Goal: Task Accomplishment & Management: Manage account settings

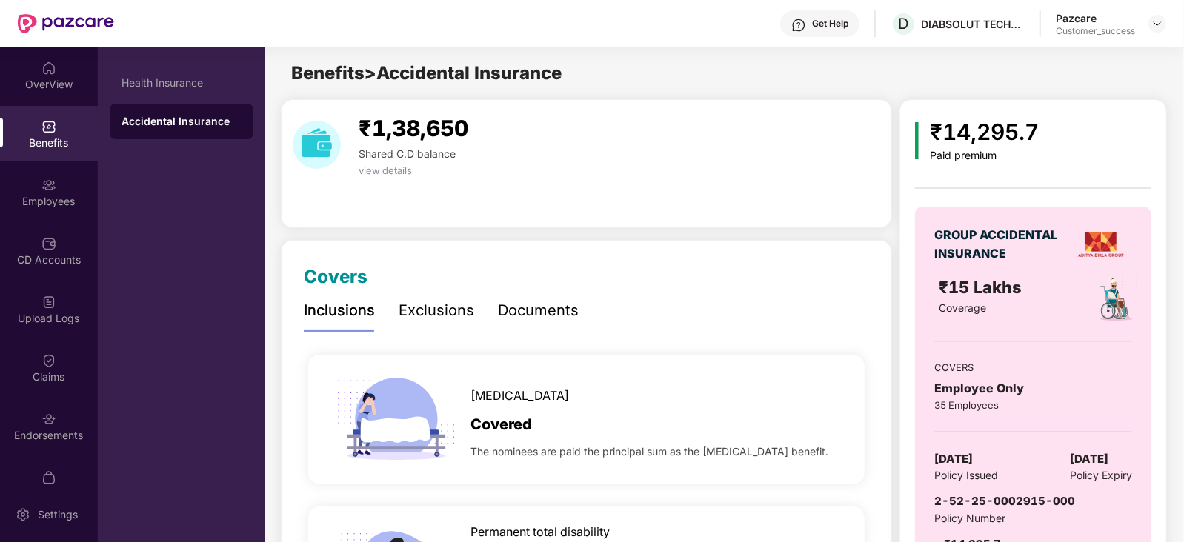
scroll to position [68, 0]
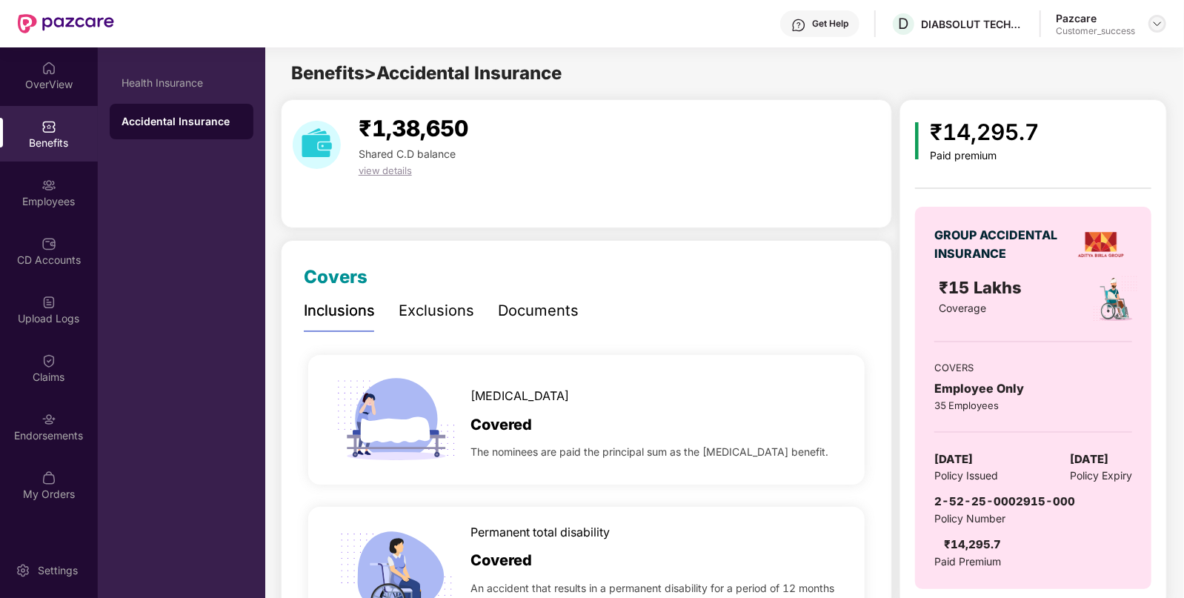
click at [1156, 27] on img at bounding box center [1157, 24] width 12 height 12
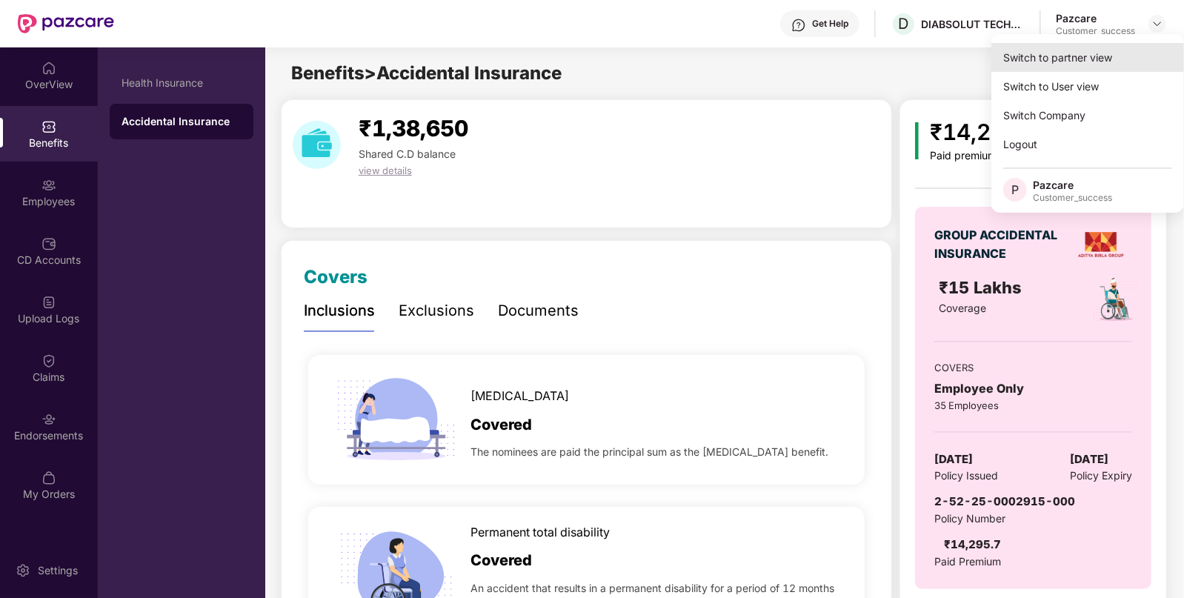
click at [1088, 55] on div "Switch to partner view" at bounding box center [1087, 57] width 193 height 29
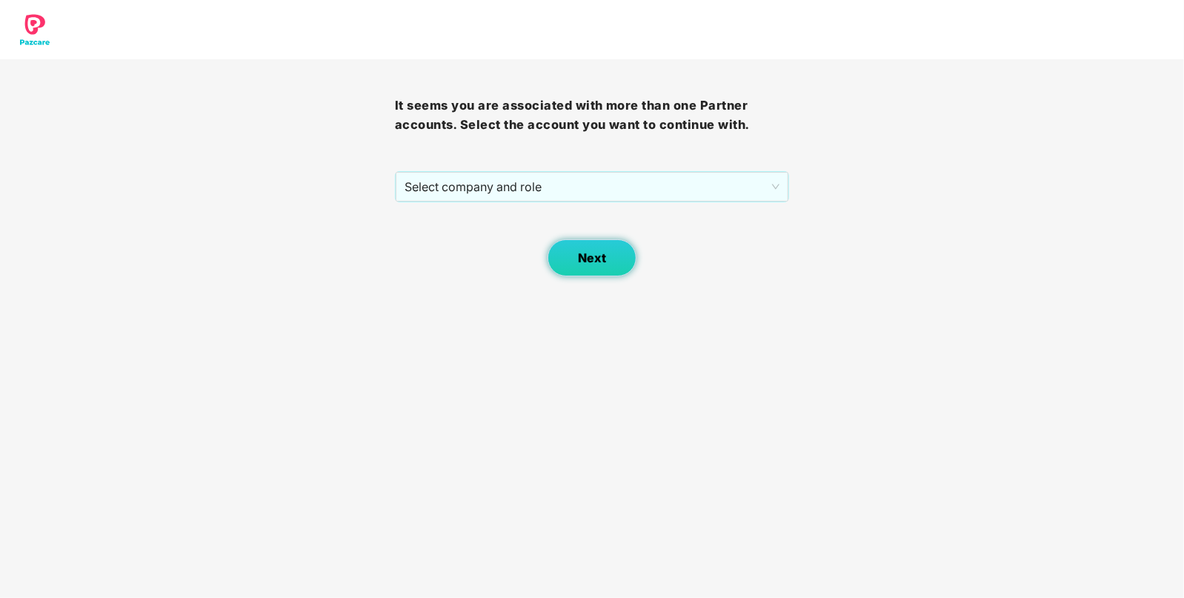
click at [582, 259] on span "Next" at bounding box center [592, 258] width 28 height 14
click at [584, 254] on span "Next" at bounding box center [592, 258] width 28 height 14
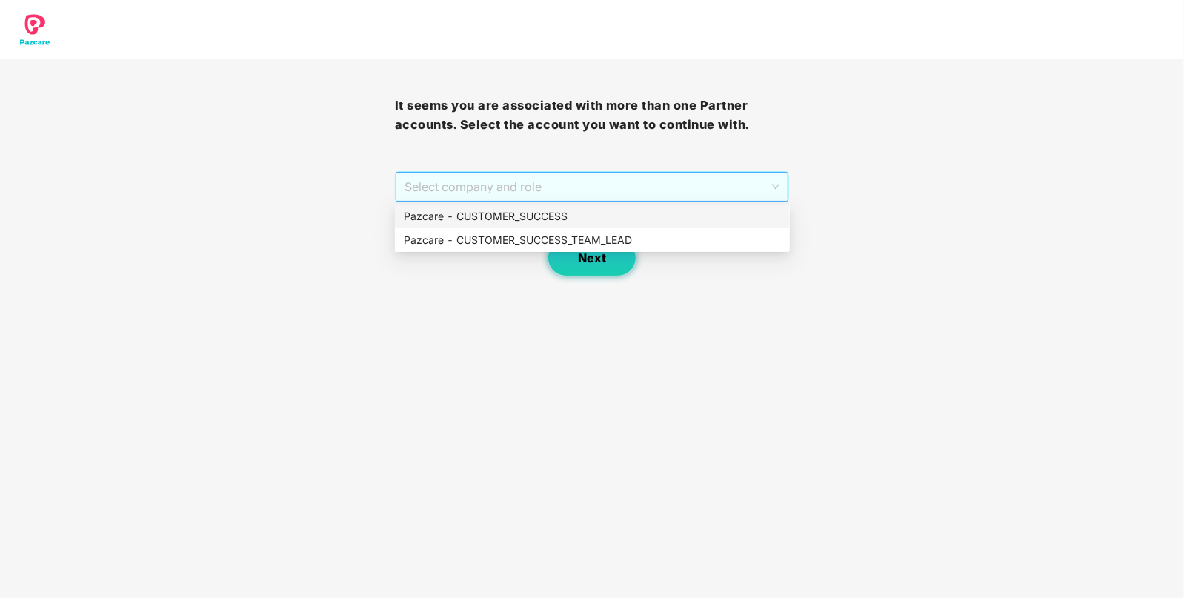
click at [556, 197] on span "Select company and role" at bounding box center [593, 187] width 376 height 28
click at [551, 213] on div "Pazcare - CUSTOMER_SUCCESS" at bounding box center [592, 216] width 377 height 16
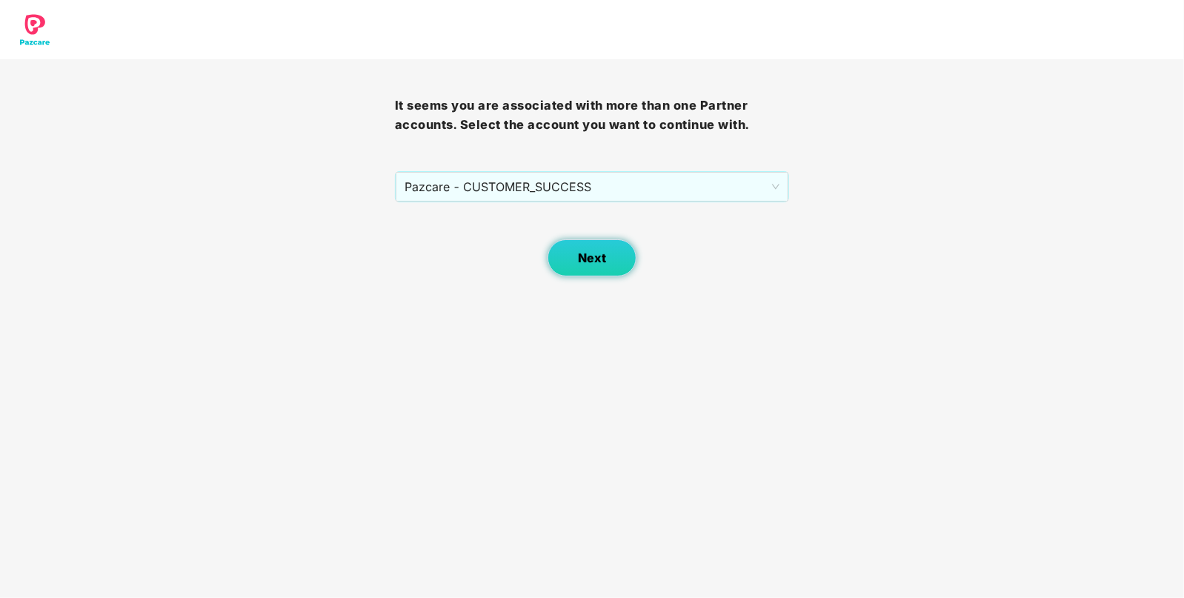
click at [579, 251] on span "Next" at bounding box center [592, 258] width 28 height 14
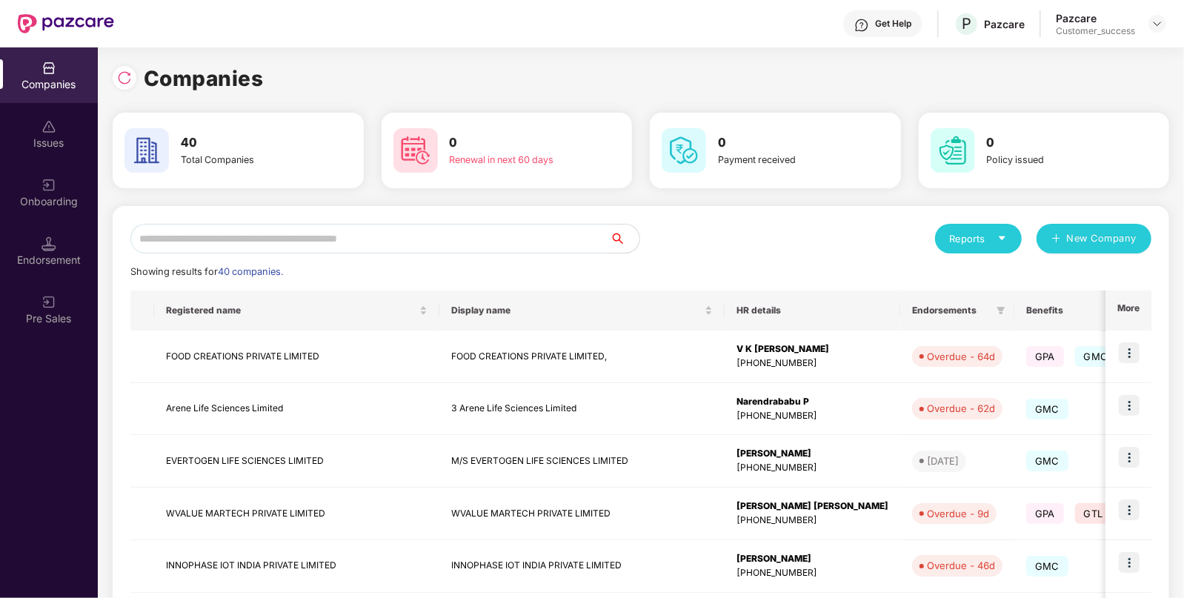
click at [260, 252] on input "text" at bounding box center [369, 239] width 479 height 30
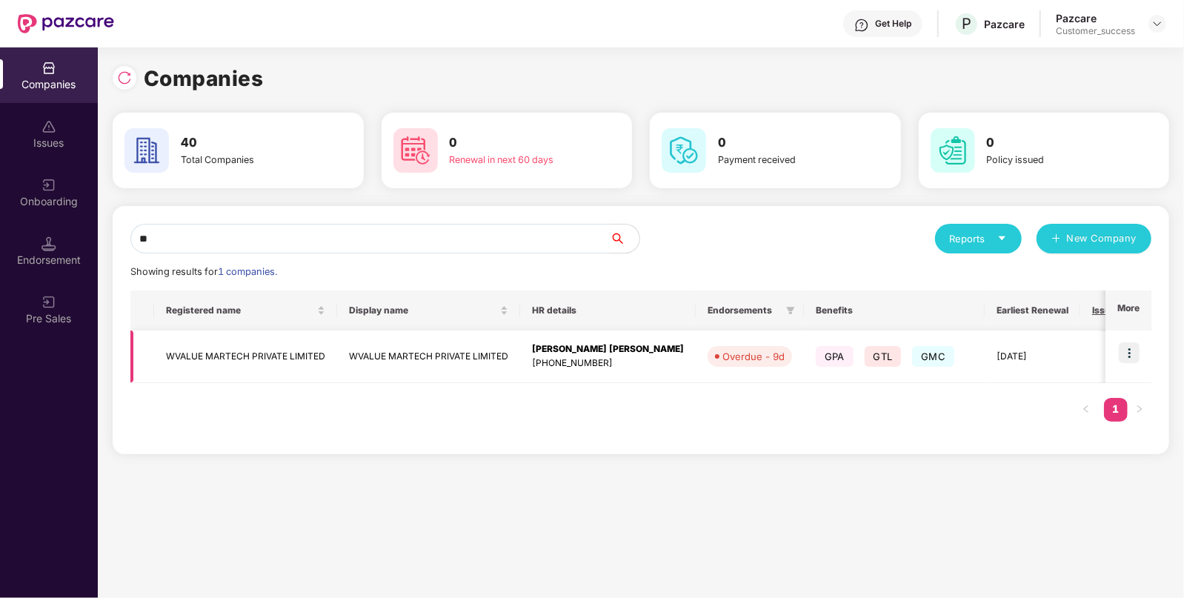
type input "**"
click at [1129, 360] on img at bounding box center [1129, 352] width 21 height 21
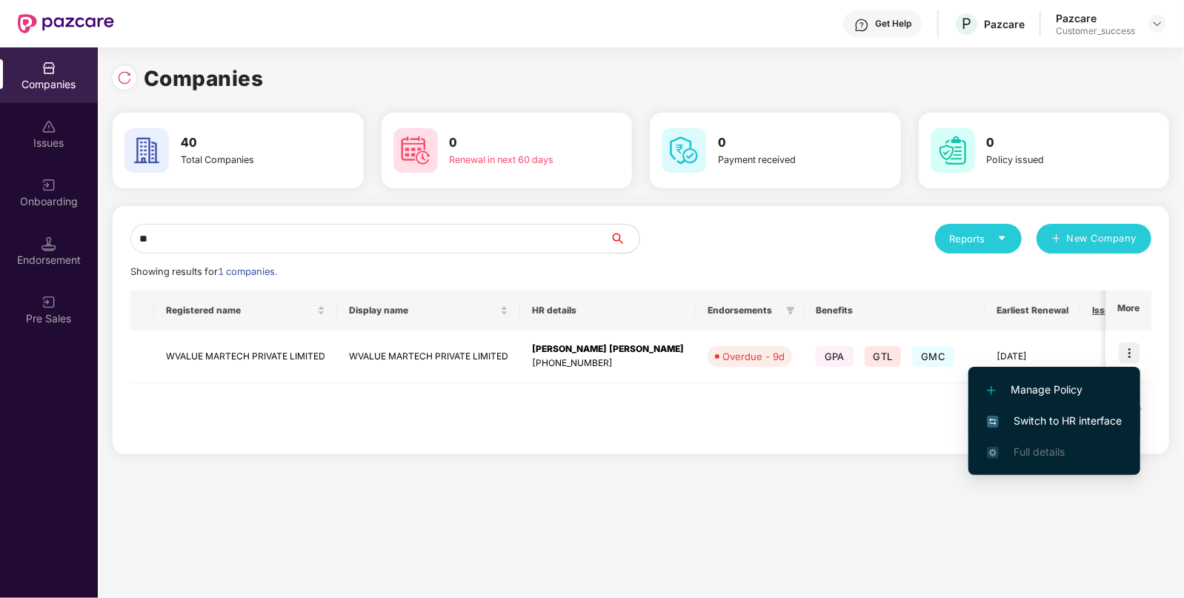
click at [1089, 420] on span "Switch to HR interface" at bounding box center [1054, 421] width 135 height 16
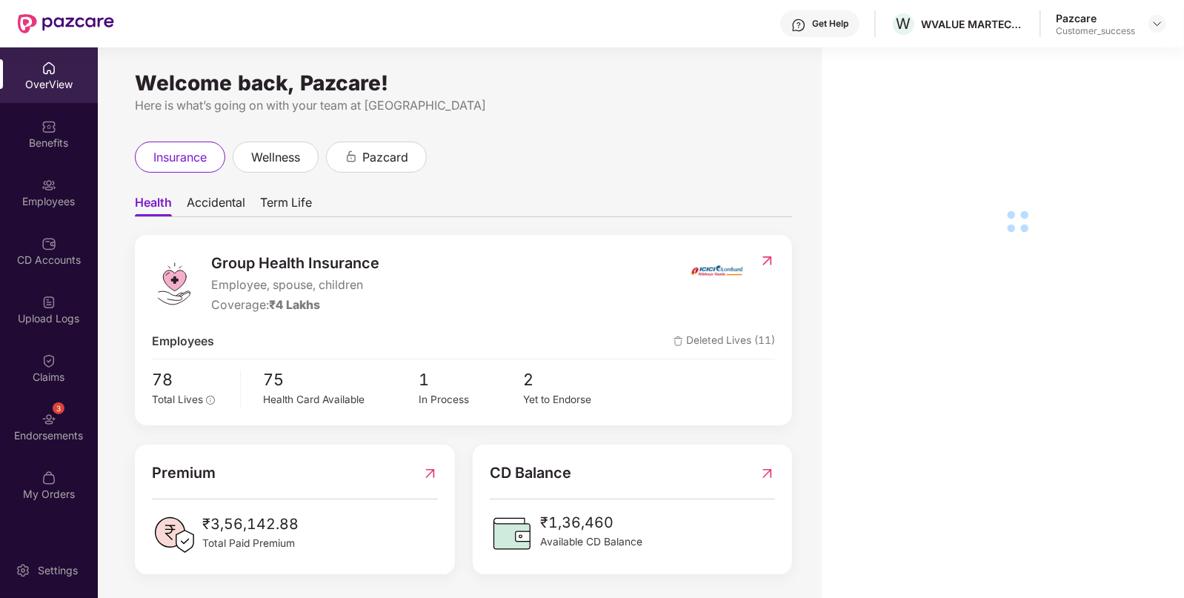
click at [58, 421] on div "3 Endorsements" at bounding box center [49, 427] width 98 height 56
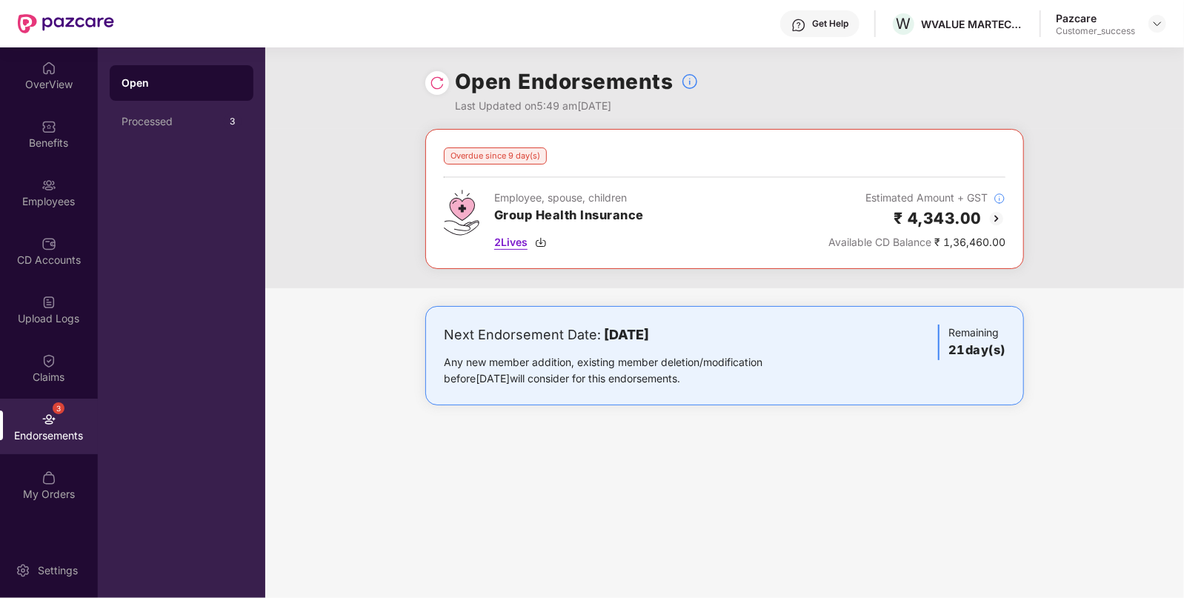
click at [541, 240] on img at bounding box center [541, 242] width 12 height 12
click at [45, 126] on img at bounding box center [48, 126] width 15 height 15
